Goal: Task Accomplishment & Management: Complete application form

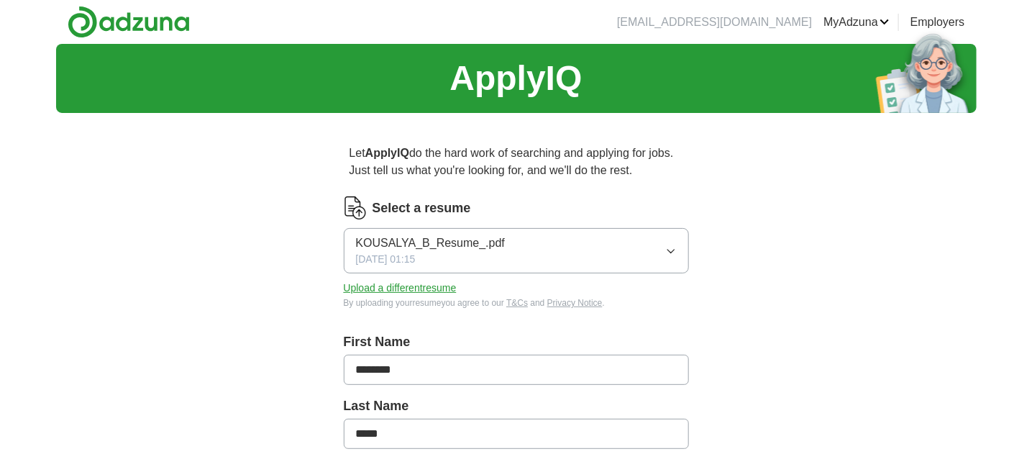
scroll to position [215, 0]
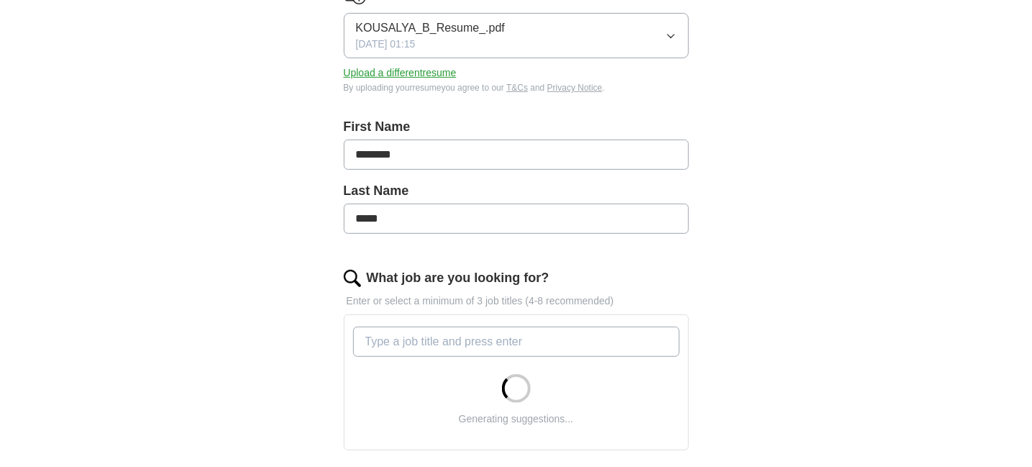
click at [524, 337] on input "What job are you looking for?" at bounding box center [516, 342] width 327 height 30
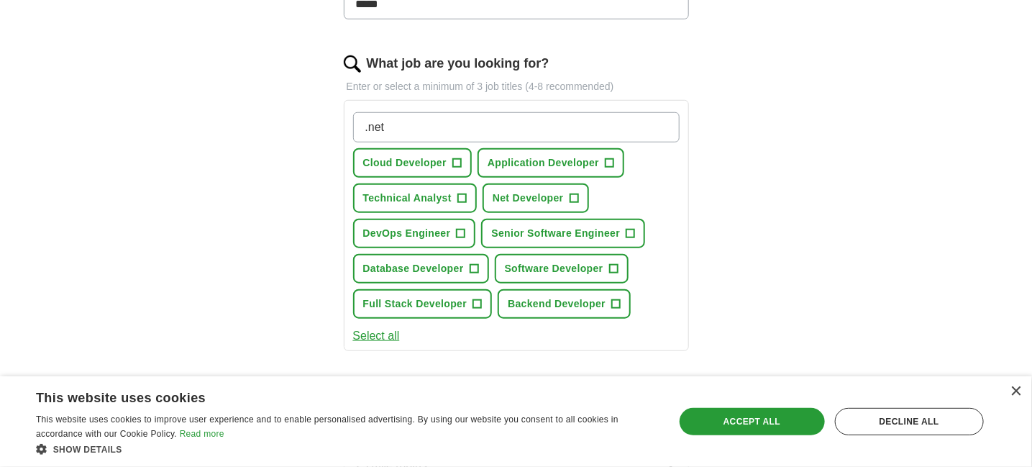
scroll to position [432, 0]
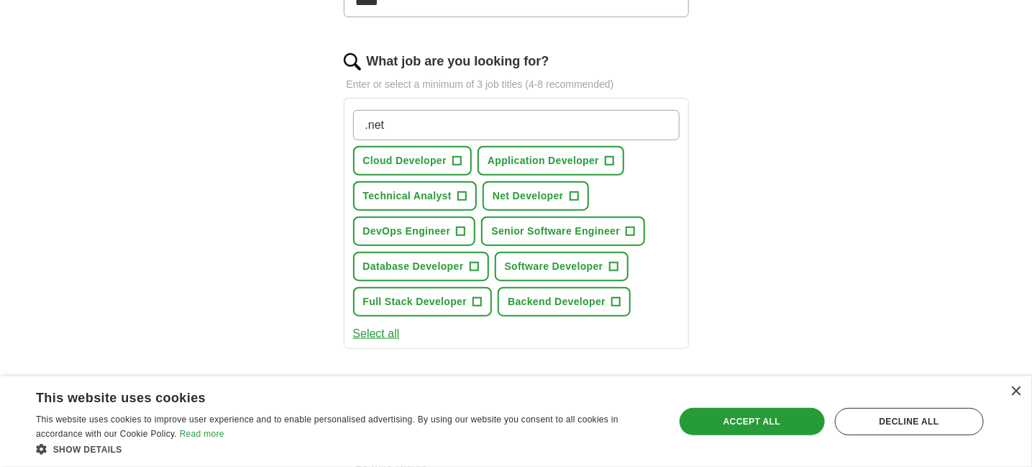
type input ".net"
click at [541, 198] on span "Net Developer" at bounding box center [528, 195] width 71 height 15
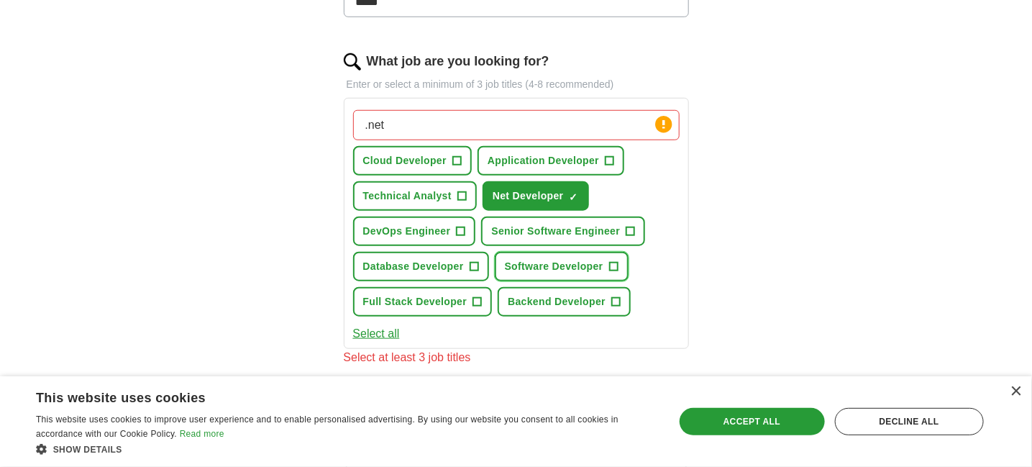
click at [562, 271] on button "Software Developer +" at bounding box center [562, 266] width 134 height 29
click at [469, 306] on button "Full Stack Developer +" at bounding box center [423, 301] width 140 height 29
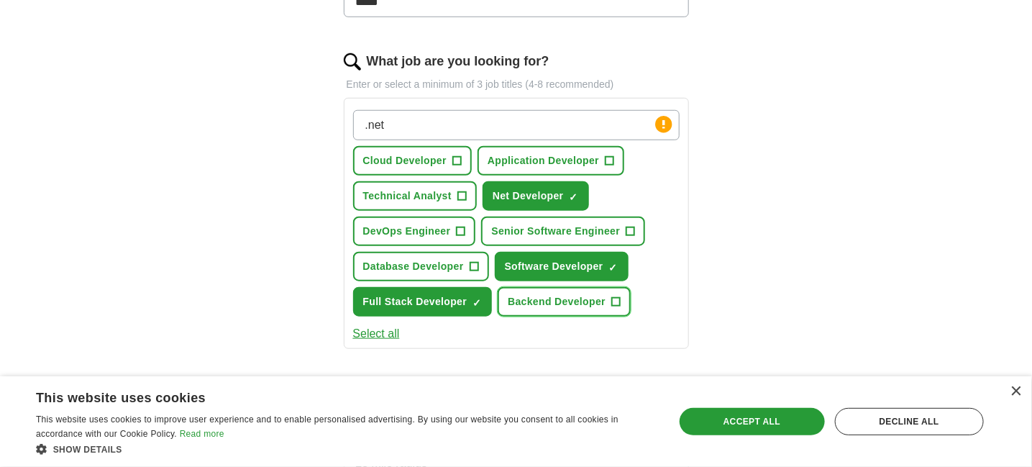
click at [528, 304] on button "Backend Developer +" at bounding box center [564, 301] width 133 height 29
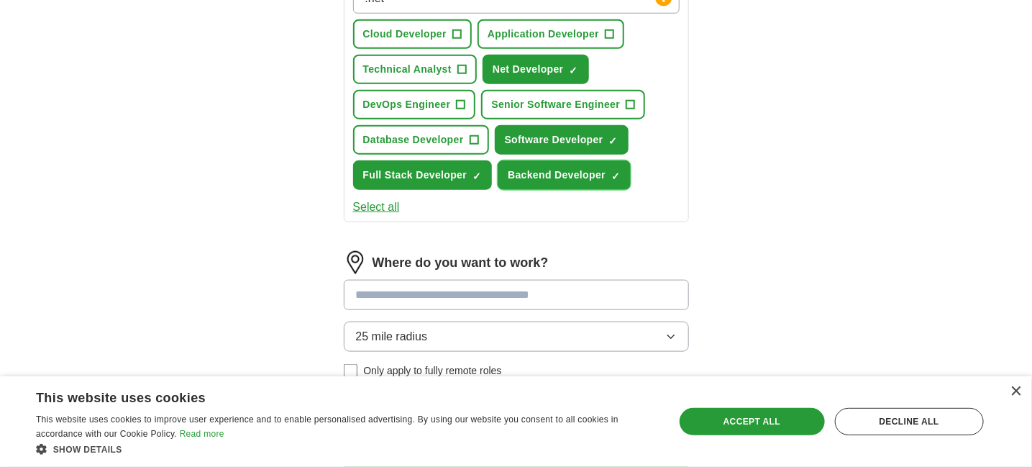
scroll to position [576, 0]
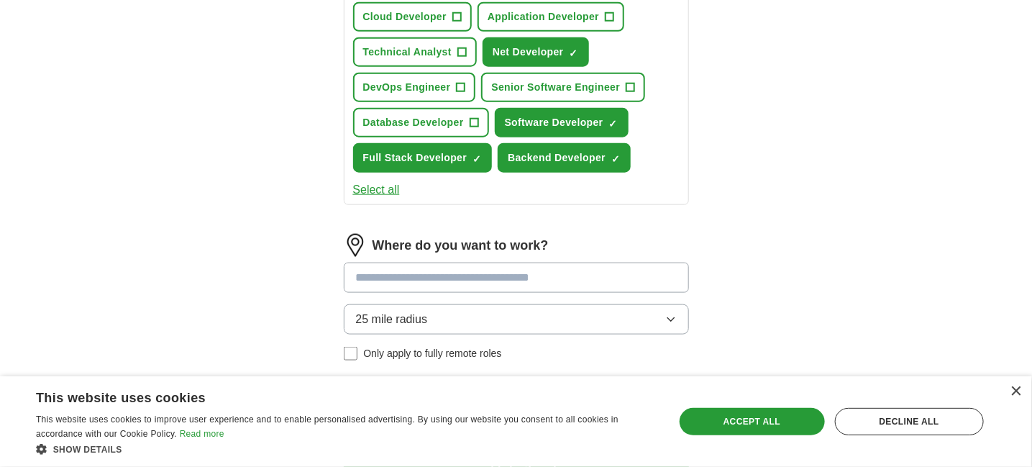
click at [532, 309] on button "25 mile radius" at bounding box center [516, 319] width 345 height 30
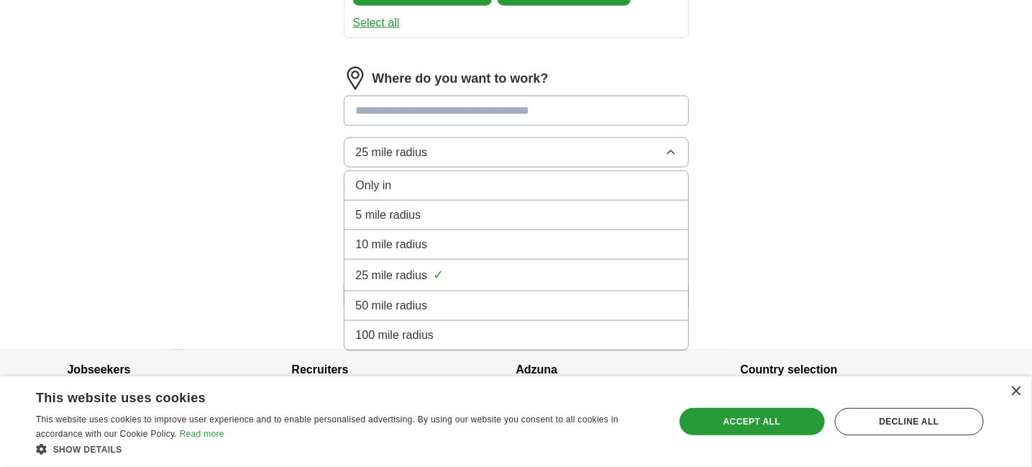
scroll to position [763, 0]
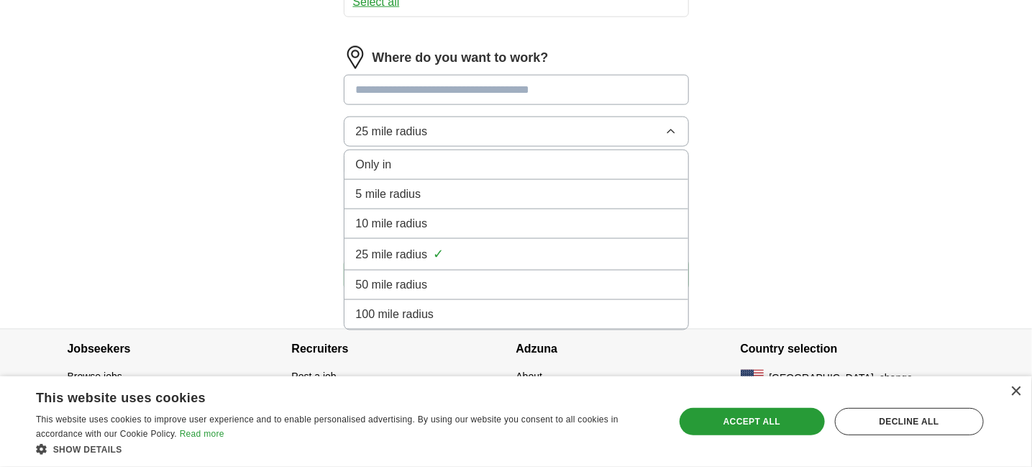
click at [416, 156] on div "Only in" at bounding box center [516, 164] width 321 height 17
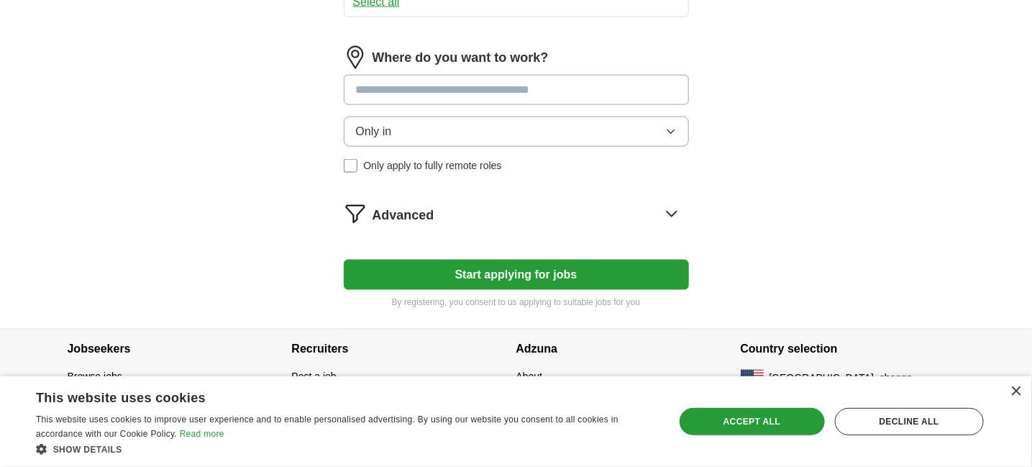
click at [445, 83] on input at bounding box center [516, 90] width 345 height 30
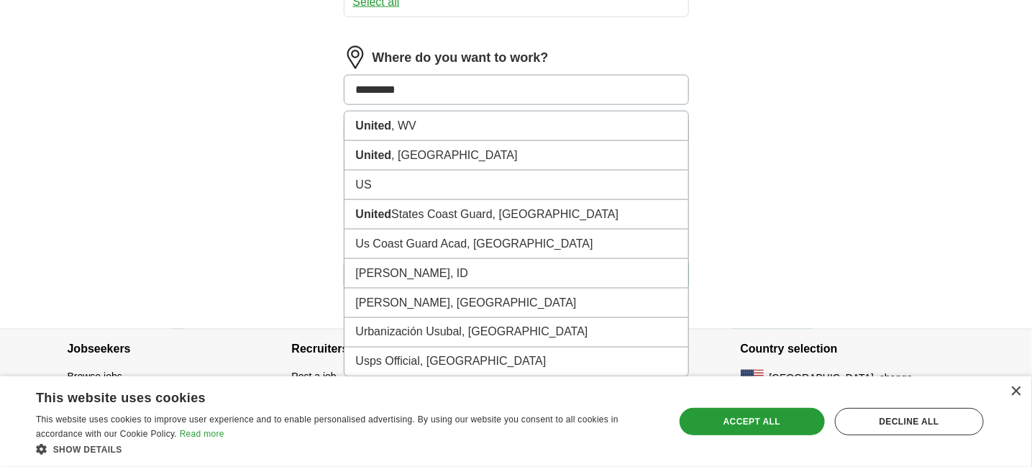
type input "**********"
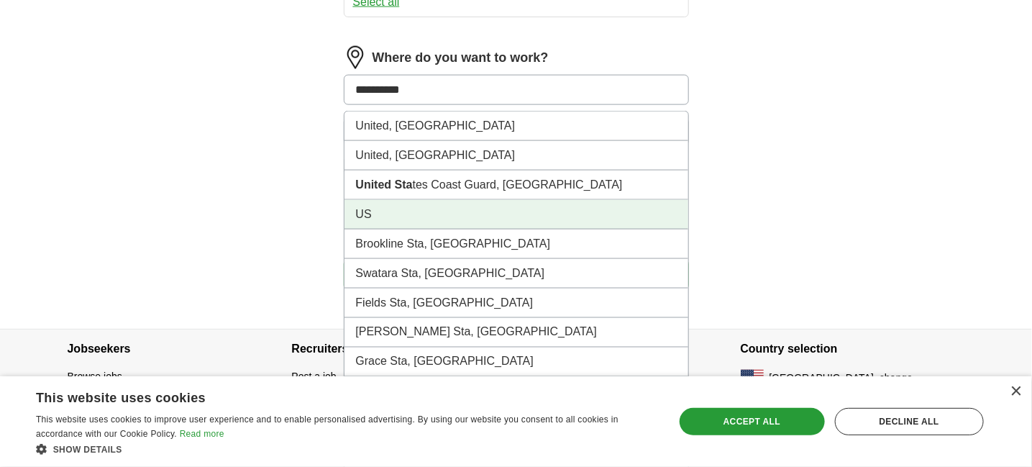
click at [386, 213] on li "US" at bounding box center [517, 214] width 344 height 29
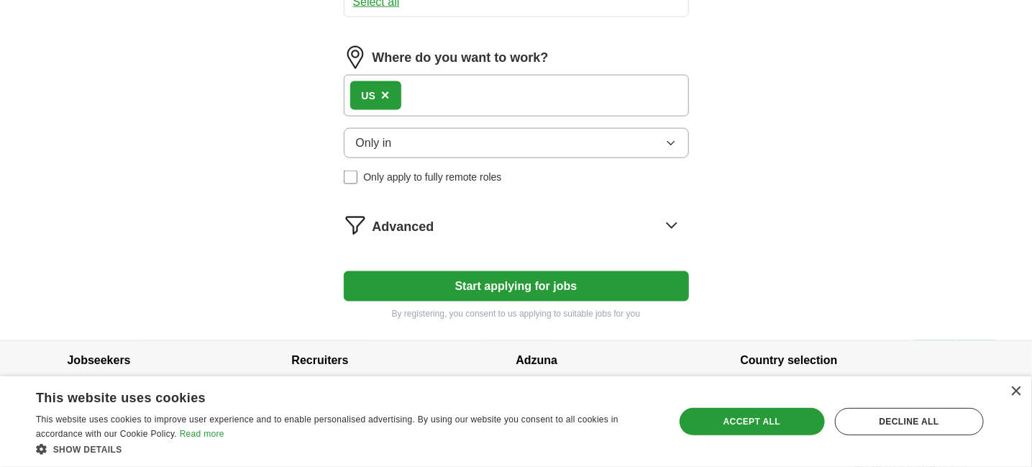
click at [509, 282] on button "Start applying for jobs" at bounding box center [516, 286] width 345 height 30
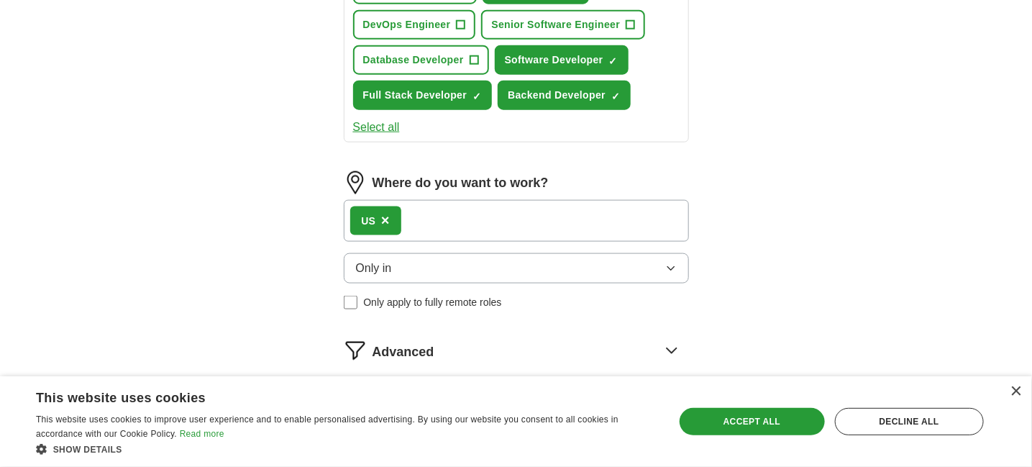
select select "**"
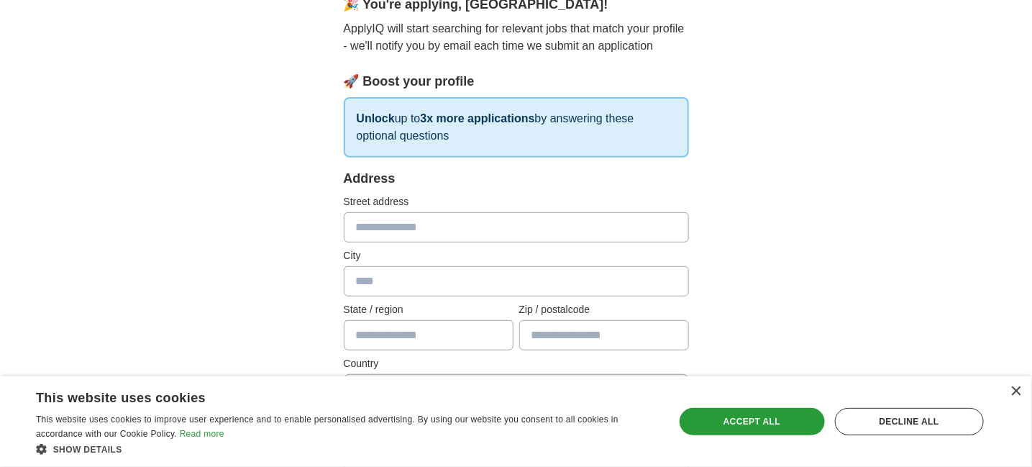
scroll to position [144, 0]
click at [458, 228] on input "text" at bounding box center [516, 227] width 345 height 30
type input "**********"
type input "******"
type input "**"
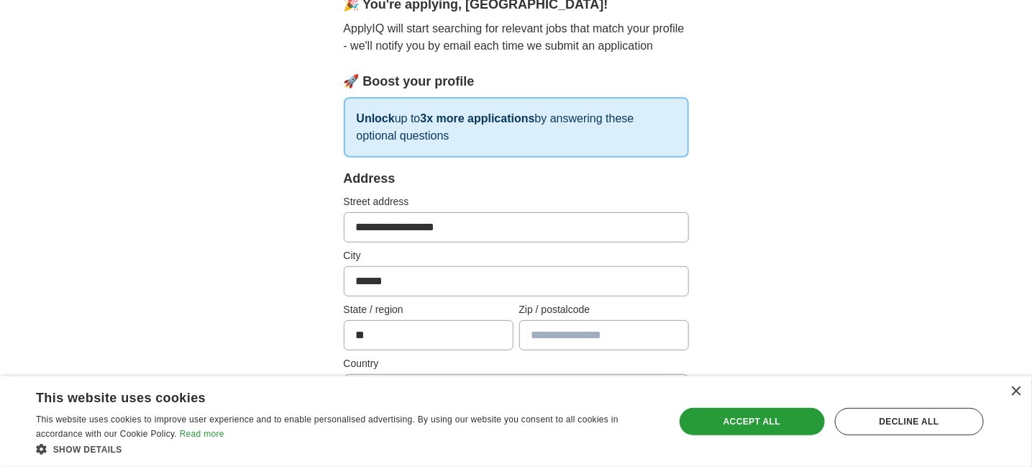
type input "*****"
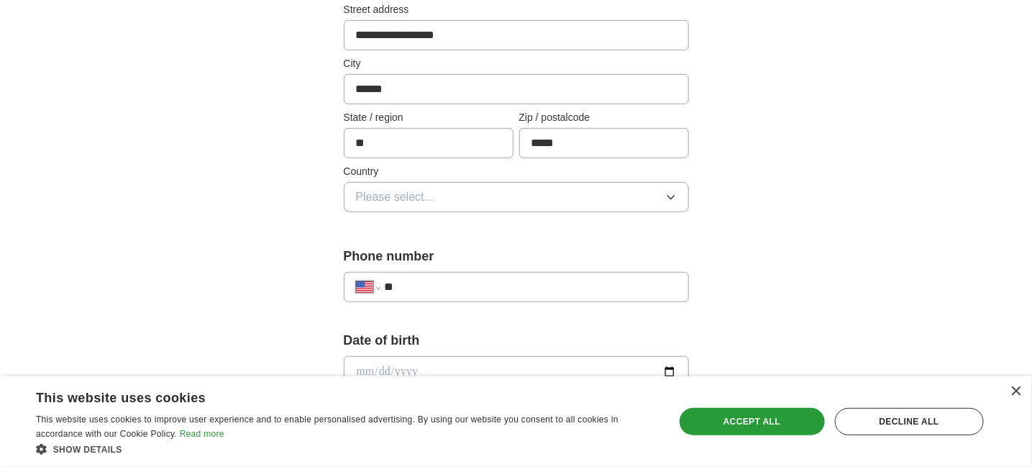
scroll to position [360, 0]
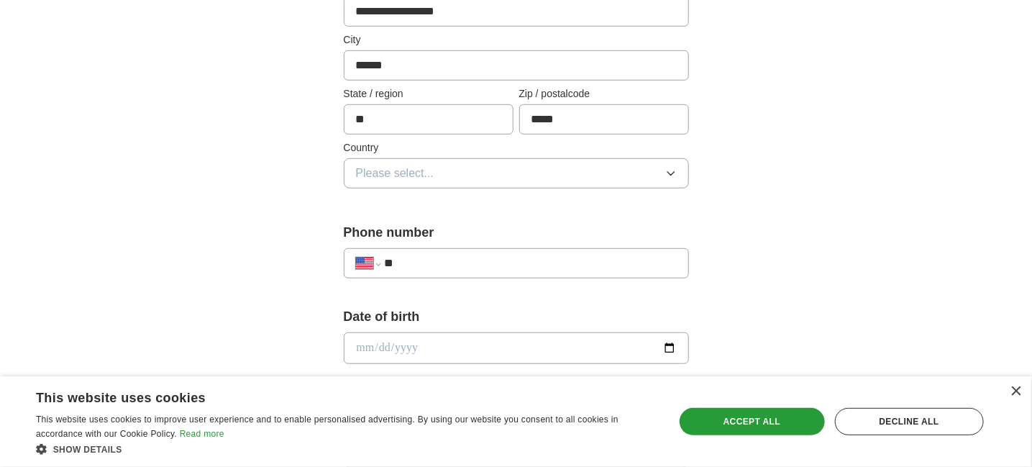
click at [543, 171] on button "Please select..." at bounding box center [516, 173] width 345 height 30
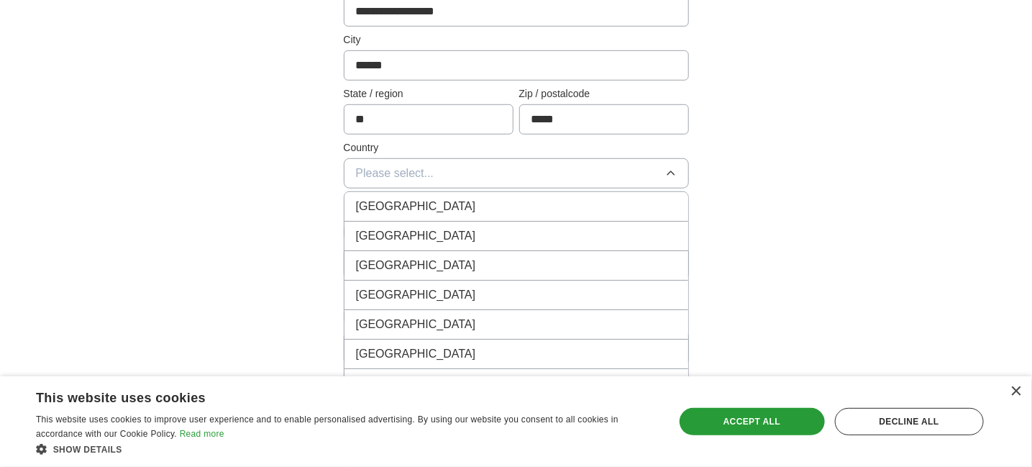
click at [460, 227] on div "[GEOGRAPHIC_DATA]" at bounding box center [516, 235] width 321 height 17
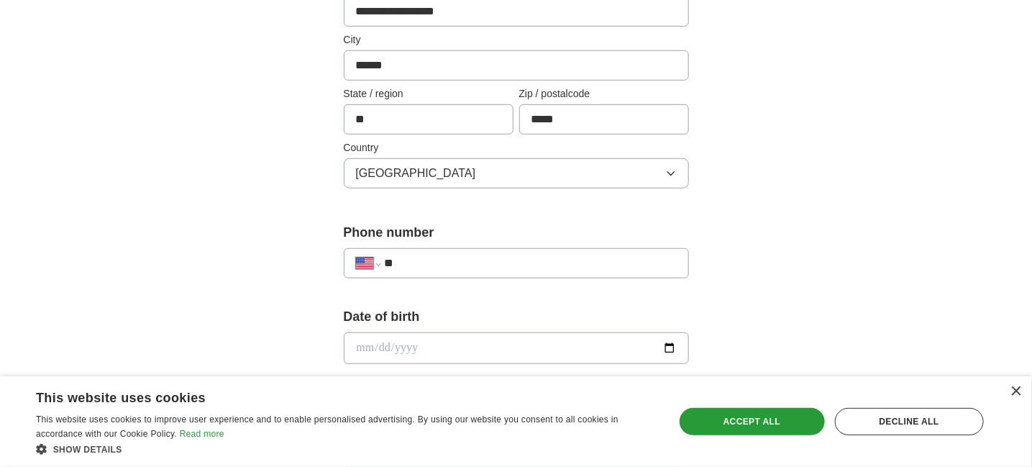
click at [458, 255] on input "**" at bounding box center [530, 263] width 292 height 17
type input "**********"
click at [381, 364] on div "Date of birth" at bounding box center [516, 341] width 345 height 68
click at [506, 313] on label "Date of birth" at bounding box center [516, 316] width 345 height 19
click at [505, 340] on input "date" at bounding box center [516, 348] width 345 height 32
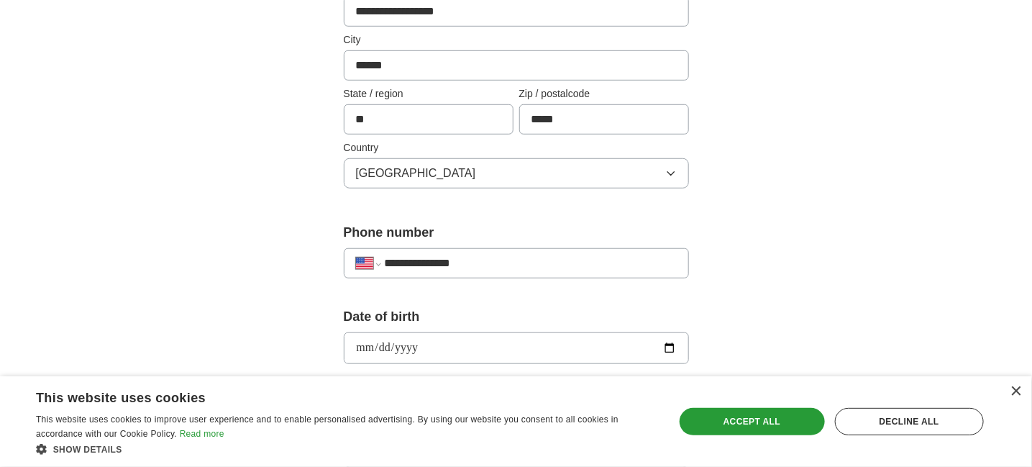
type input "**********"
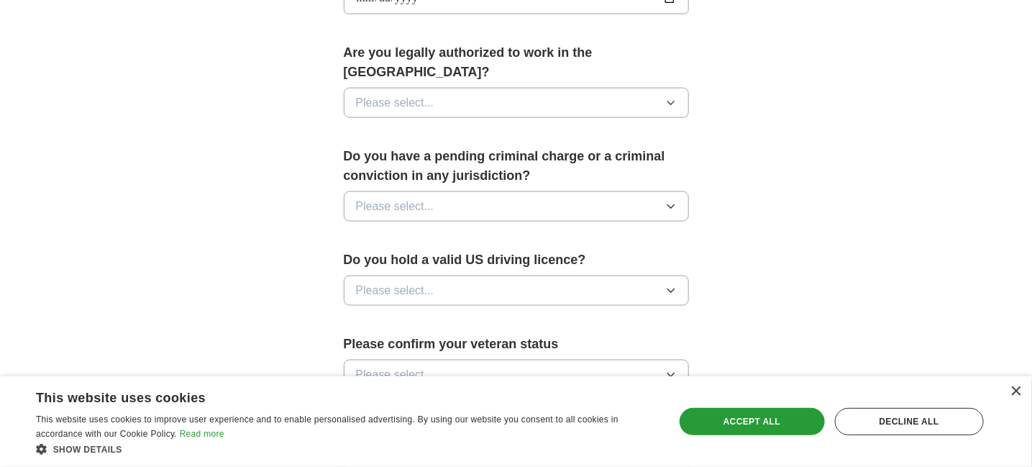
scroll to position [719, 0]
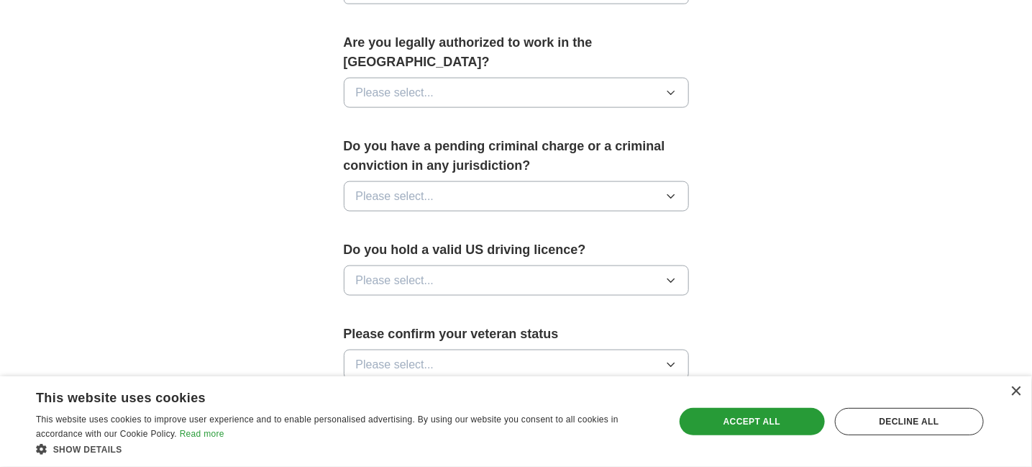
click at [536, 78] on button "Please select..." at bounding box center [516, 93] width 345 height 30
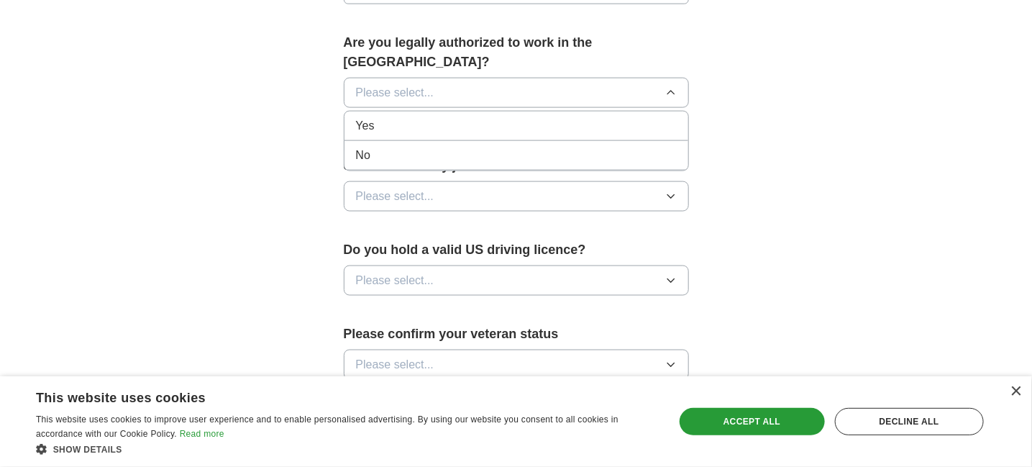
click at [506, 117] on div "Yes" at bounding box center [516, 125] width 321 height 17
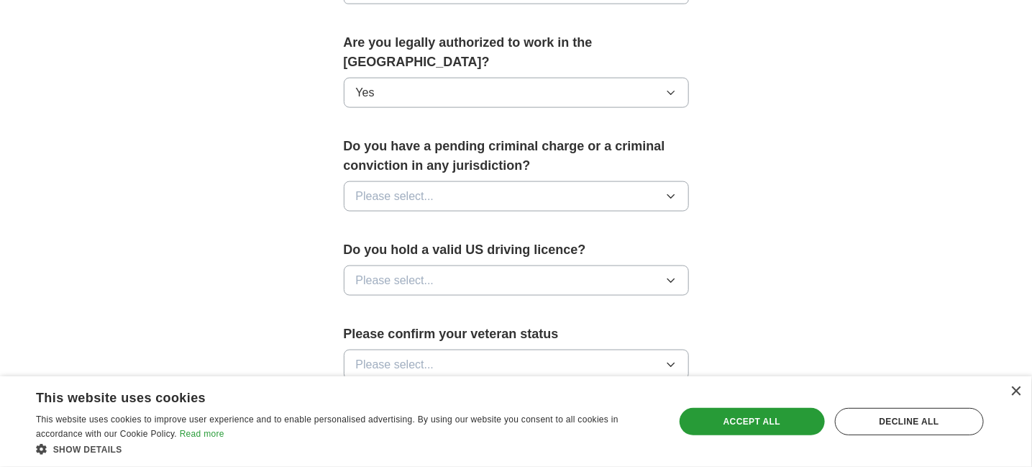
click at [522, 181] on button "Please select..." at bounding box center [516, 196] width 345 height 30
click at [504, 250] on div "No" at bounding box center [516, 258] width 321 height 17
click at [515, 265] on button "Please select..." at bounding box center [516, 280] width 345 height 30
click at [520, 299] on li "Yes" at bounding box center [517, 313] width 344 height 29
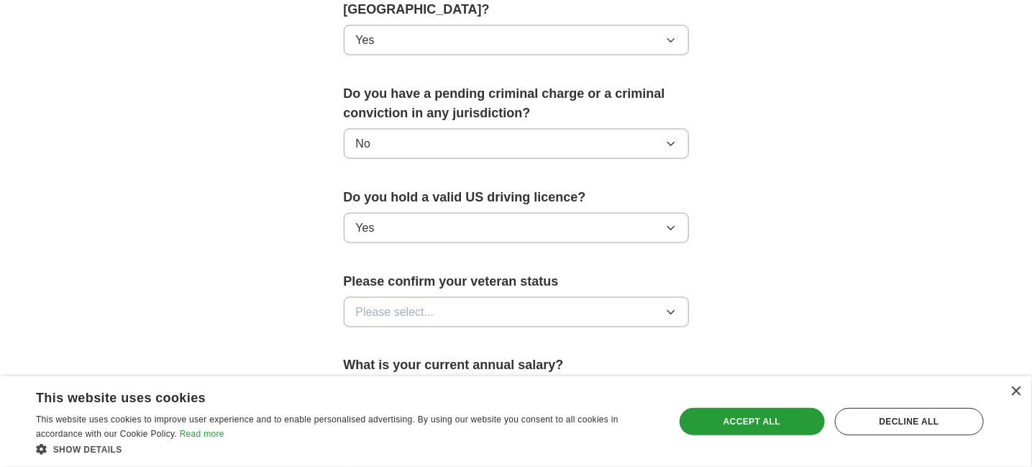
scroll to position [863, 0]
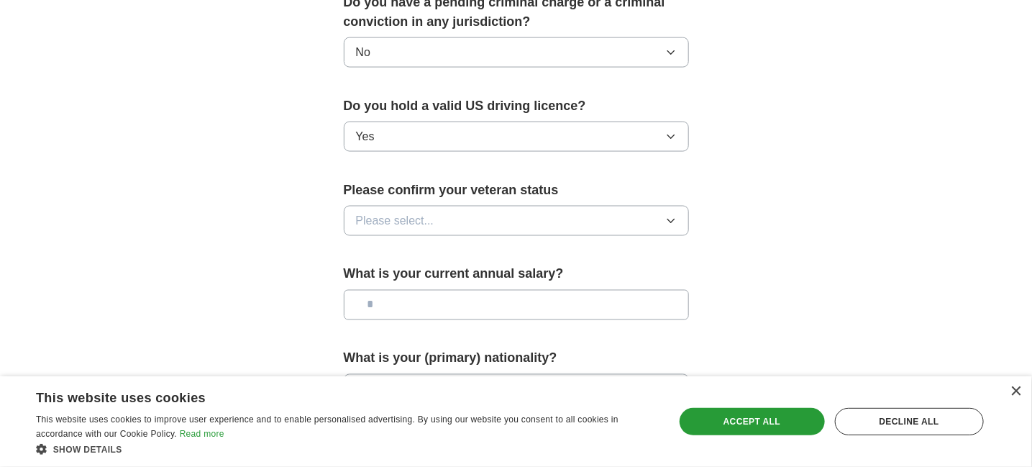
click at [509, 218] on div "Please confirm your veteran status Please select..." at bounding box center [516, 214] width 345 height 67
click at [516, 206] on button "Please select..." at bounding box center [516, 221] width 345 height 30
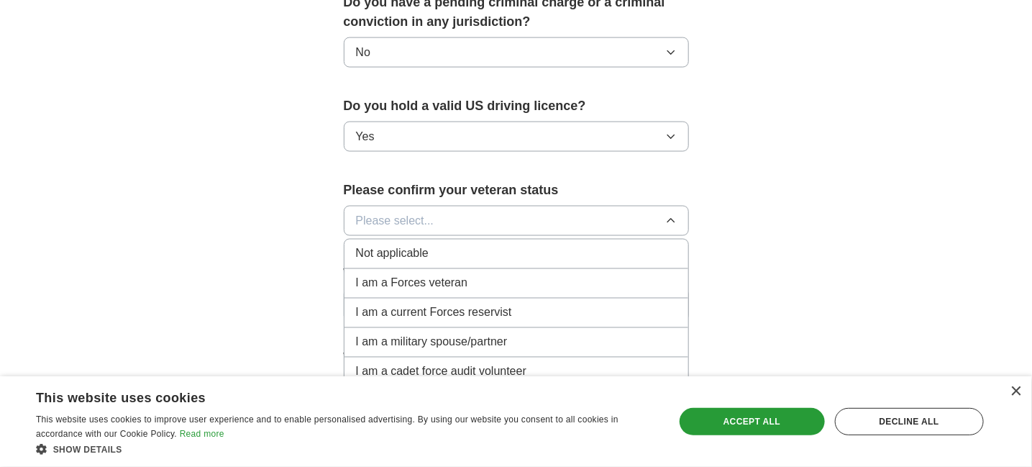
click at [414, 245] on span "Not applicable" at bounding box center [392, 253] width 73 height 17
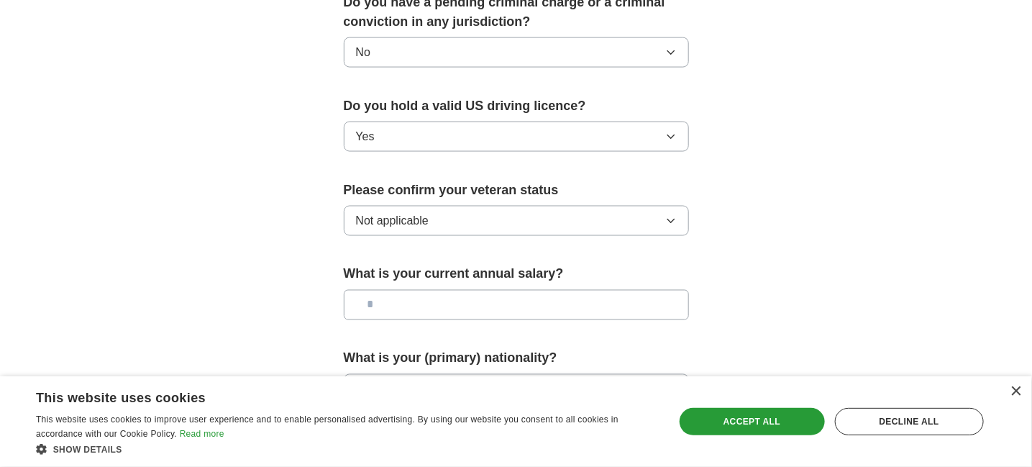
click at [436, 291] on input "text" at bounding box center [516, 305] width 345 height 30
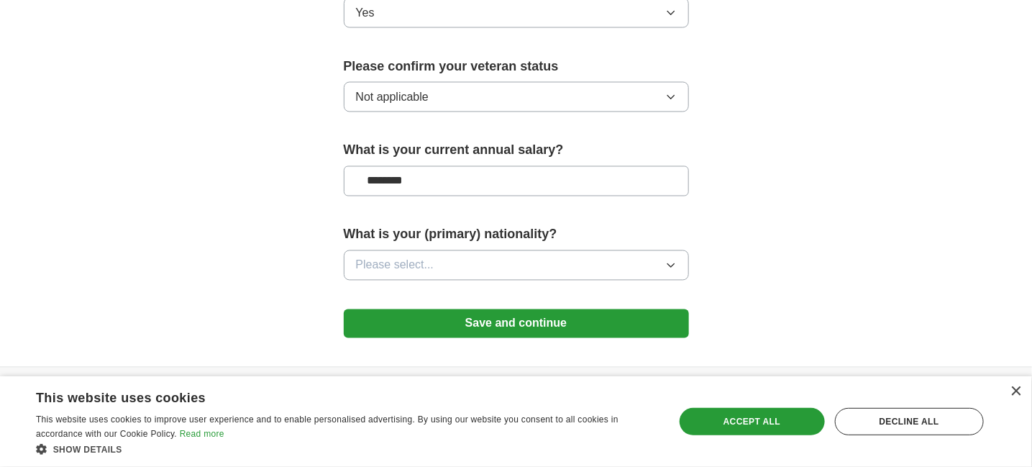
scroll to position [1007, 0]
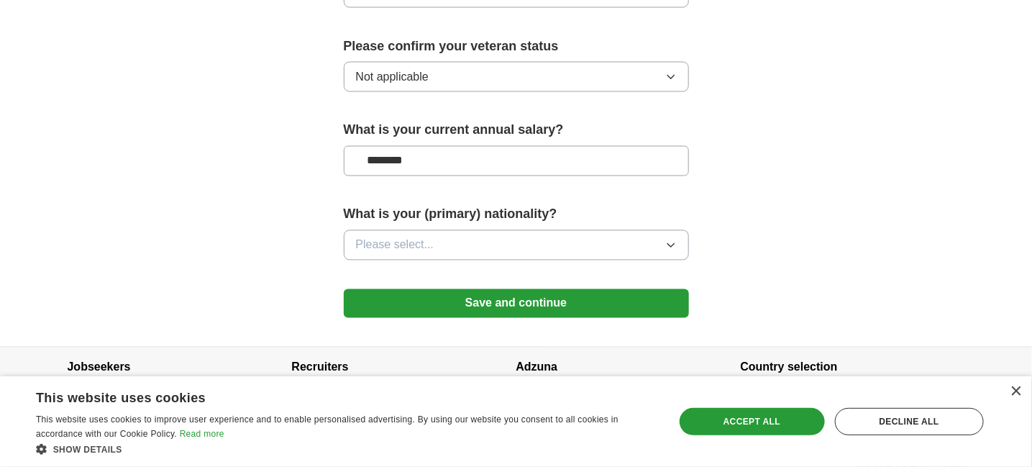
type input "********"
click at [499, 205] on label "What is your (primary) nationality?" at bounding box center [516, 214] width 345 height 19
click at [504, 230] on button "Please select..." at bounding box center [516, 245] width 345 height 30
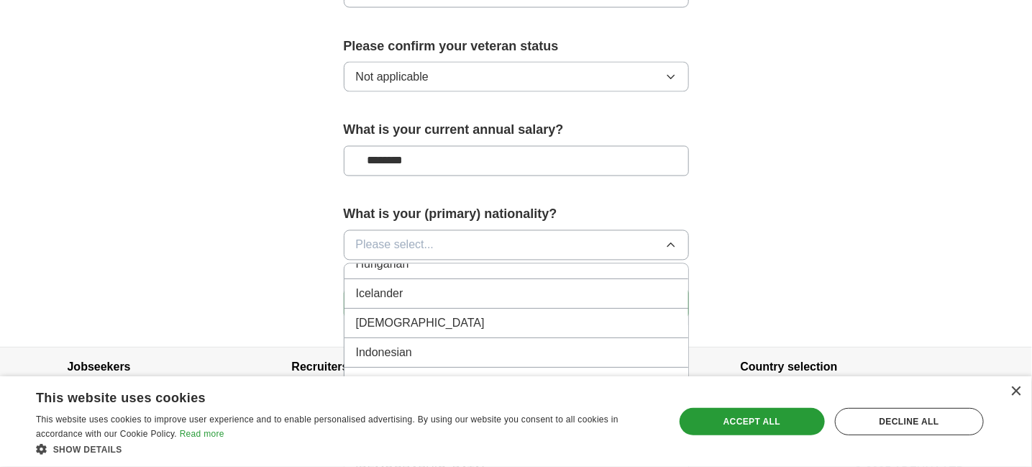
scroll to position [2311, 0]
click at [428, 319] on div "[DEMOGRAPHIC_DATA]" at bounding box center [516, 327] width 321 height 17
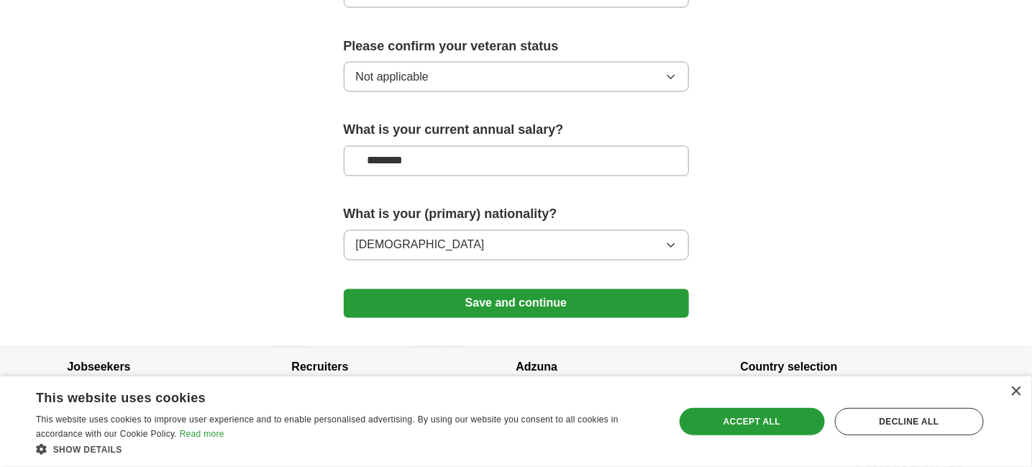
click at [434, 289] on button "Save and continue" at bounding box center [516, 303] width 345 height 29
